Goal: Navigation & Orientation: Find specific page/section

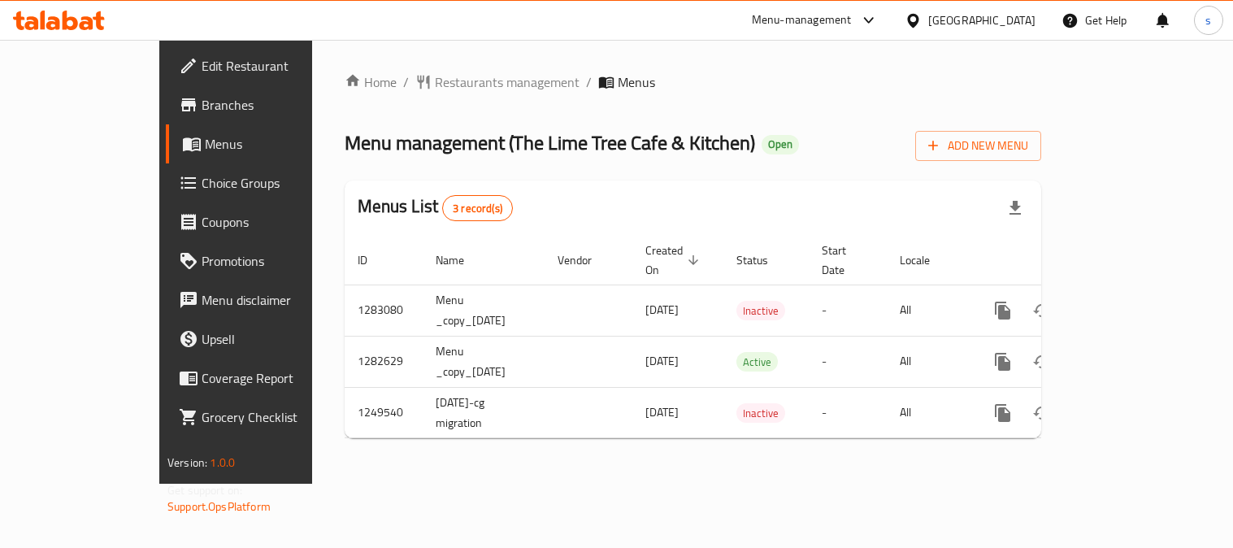
click at [435, 92] on span "Restaurants management" at bounding box center [507, 82] width 145 height 20
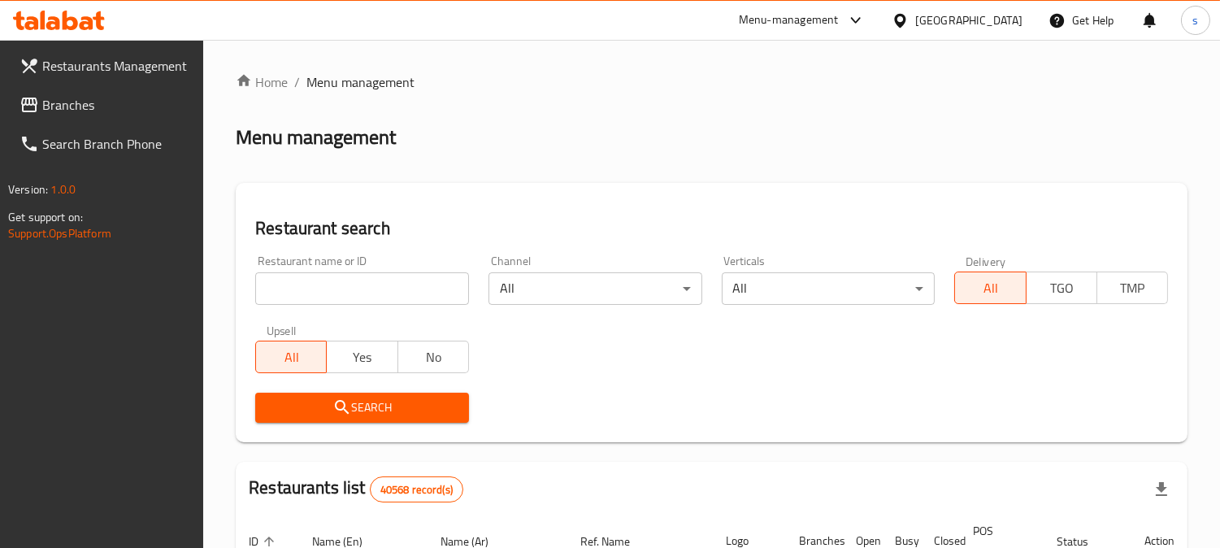
click at [72, 112] on span "Branches" at bounding box center [116, 105] width 149 height 20
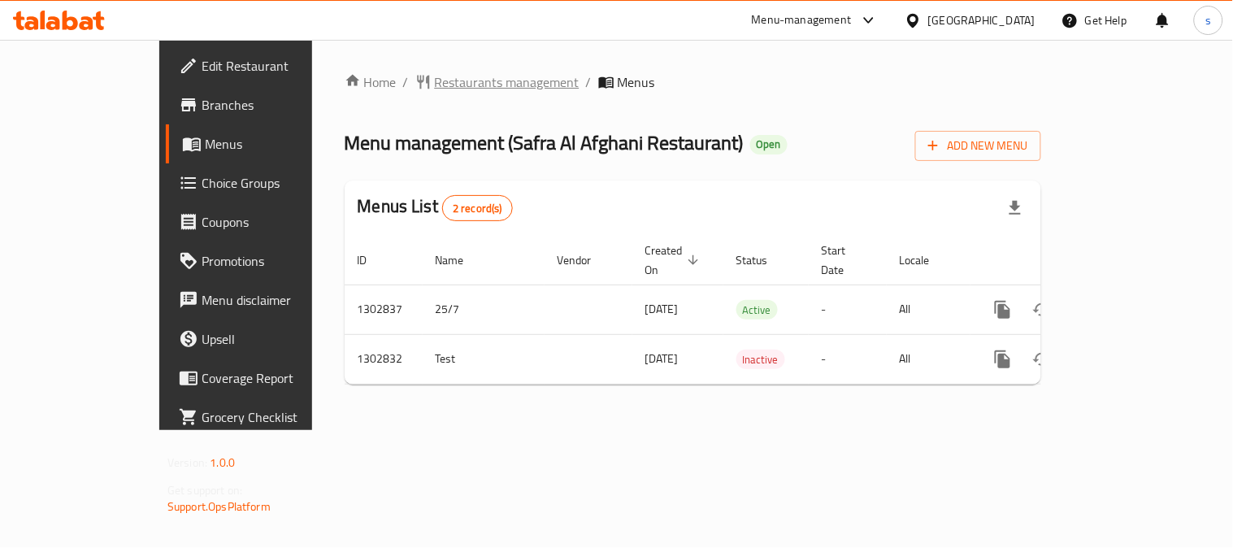
click at [435, 83] on span "Restaurants management" at bounding box center [507, 82] width 145 height 20
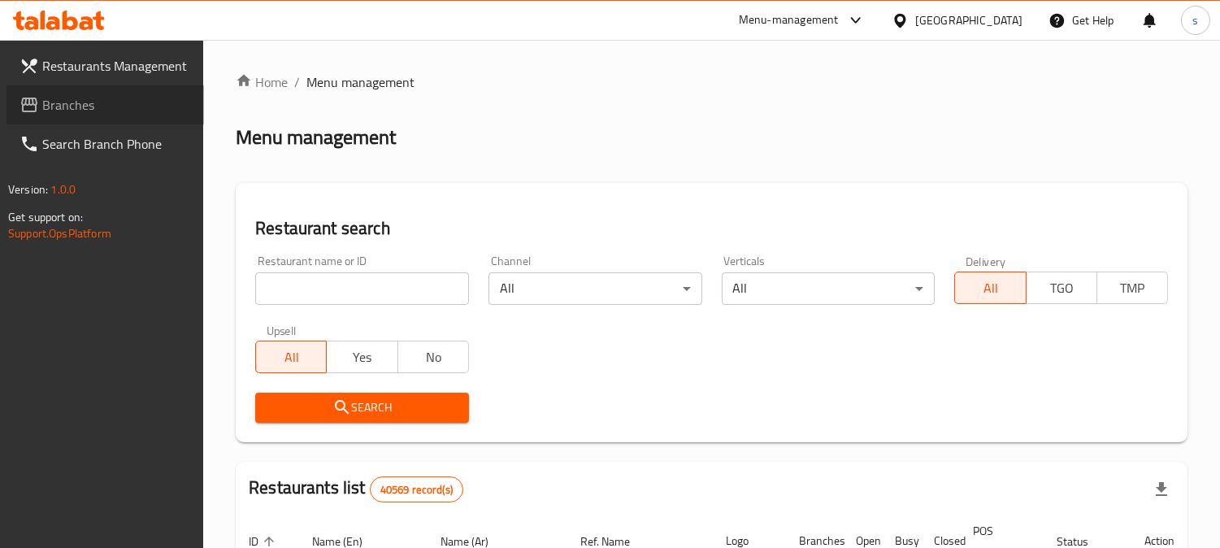
click at [88, 109] on span "Branches" at bounding box center [116, 105] width 149 height 20
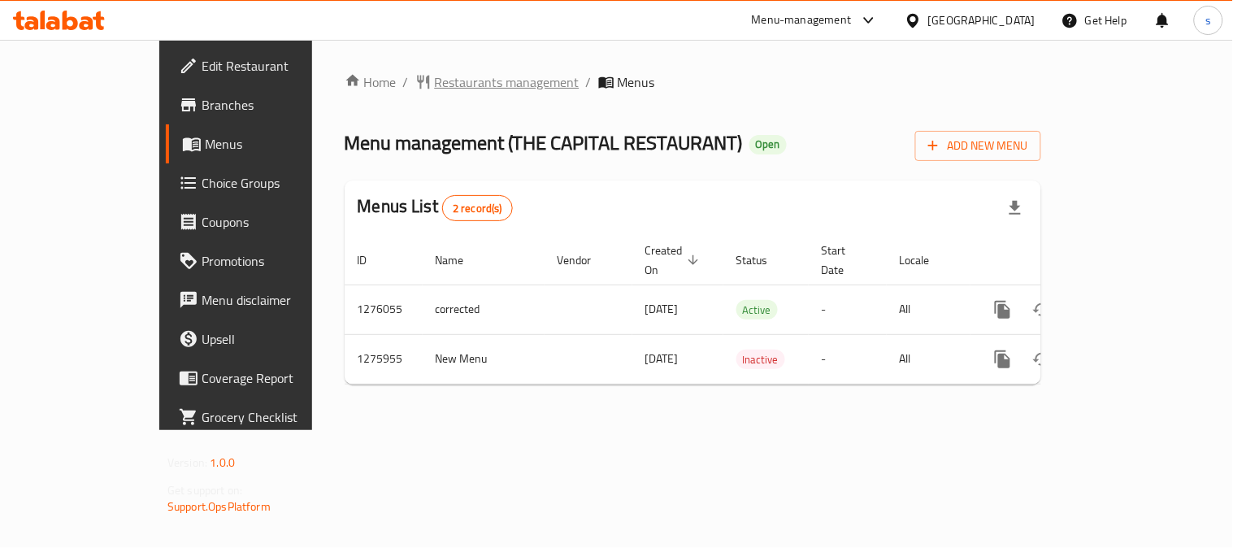
click at [435, 82] on span "Restaurants management" at bounding box center [507, 82] width 145 height 20
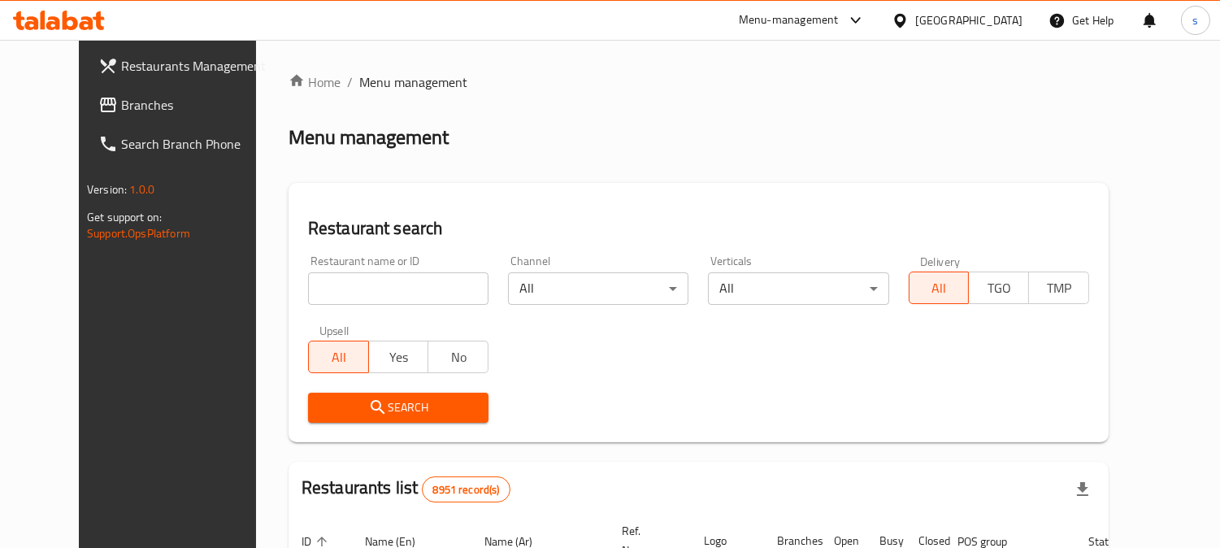
click at [121, 104] on span "Branches" at bounding box center [195, 105] width 149 height 20
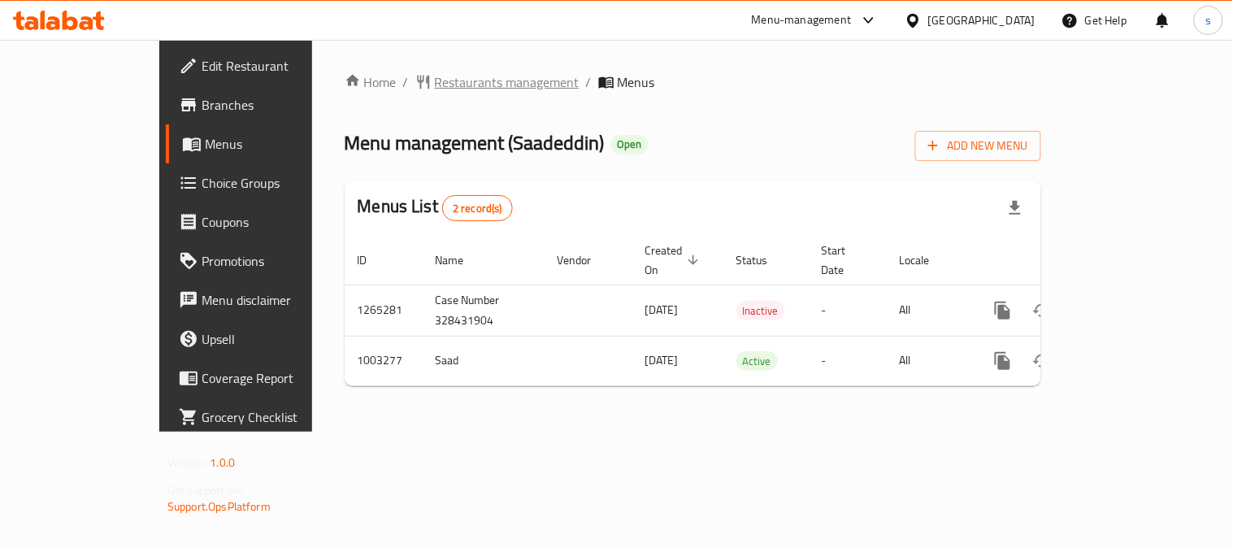
click at [435, 75] on span "Restaurants management" at bounding box center [507, 82] width 145 height 20
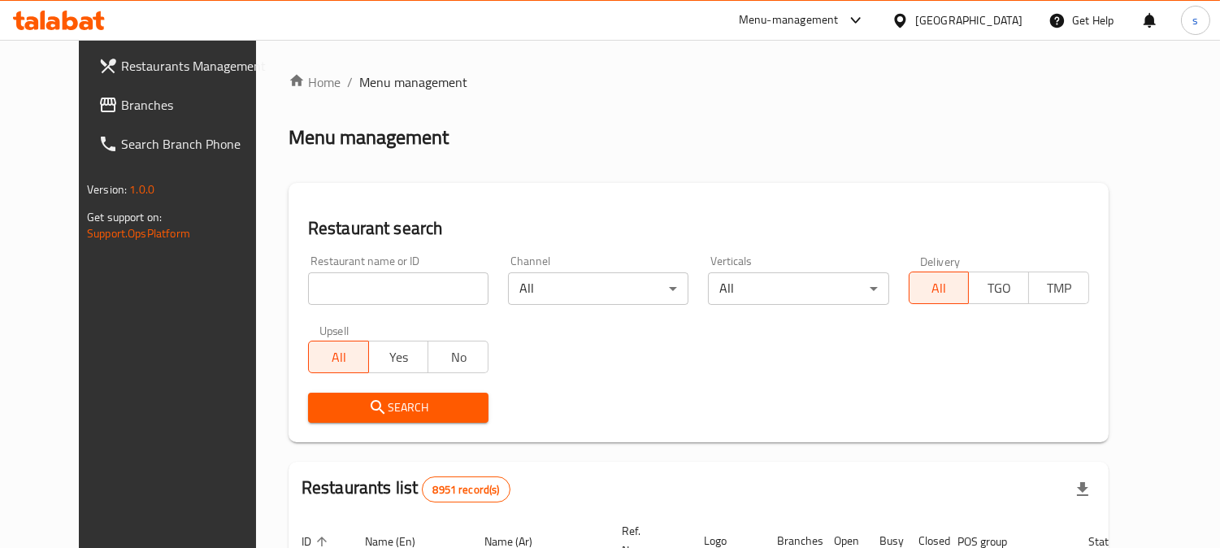
click at [121, 106] on span "Branches" at bounding box center [195, 105] width 149 height 20
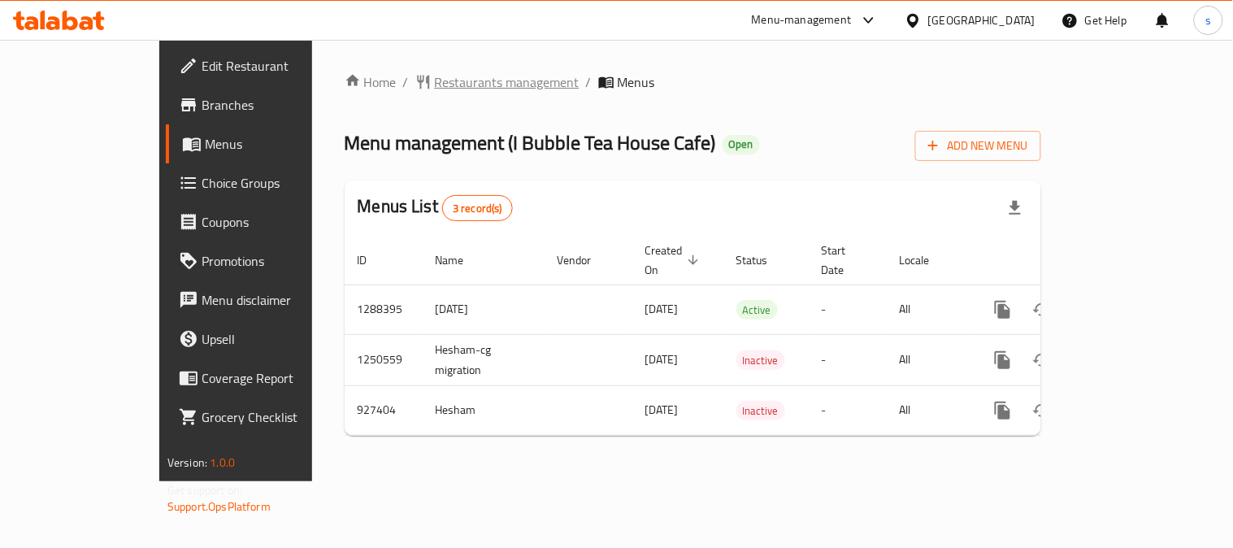
click at [435, 90] on span "Restaurants management" at bounding box center [507, 82] width 145 height 20
